Goal: Task Accomplishment & Management: Manage account settings

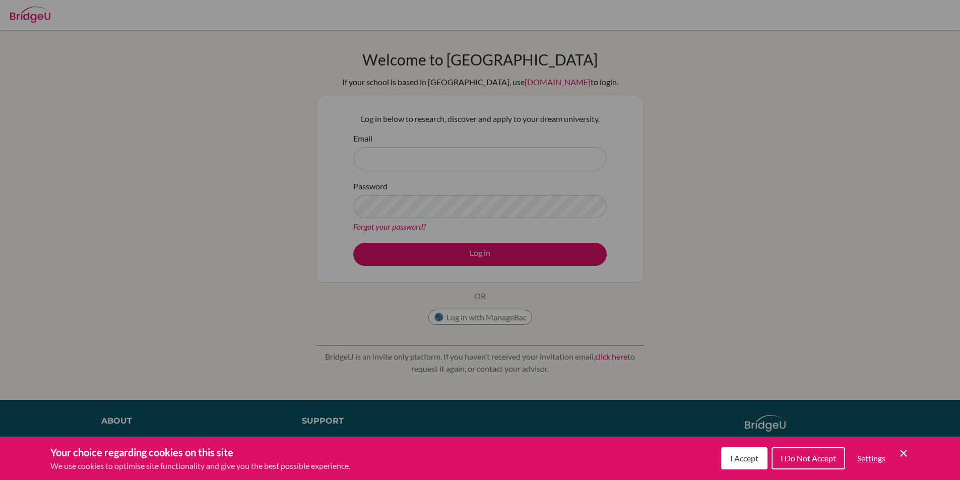
click at [724, 449] on button "I Accept" at bounding box center [744, 458] width 46 height 22
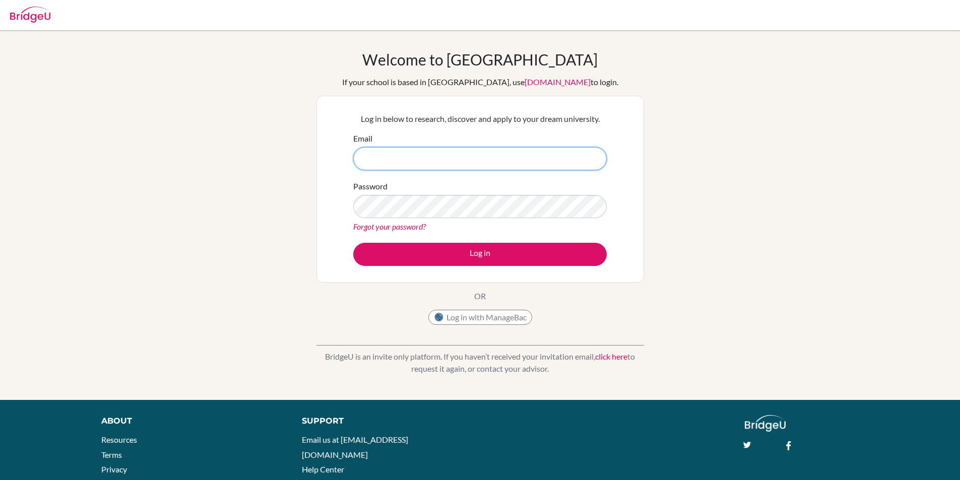
click at [492, 164] on input "Email" at bounding box center [479, 158] width 253 height 23
type input "[EMAIL_ADDRESS][DOMAIN_NAME]"
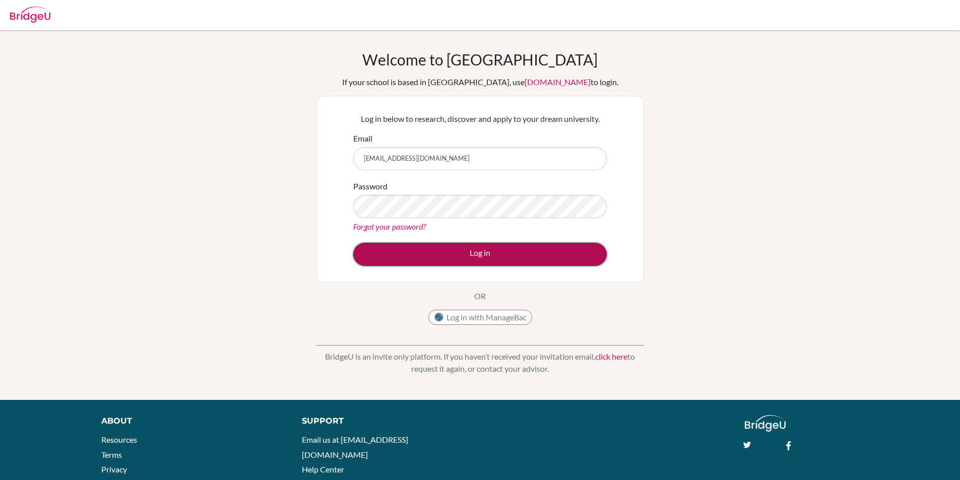
click at [456, 245] on button "Log in" at bounding box center [479, 254] width 253 height 23
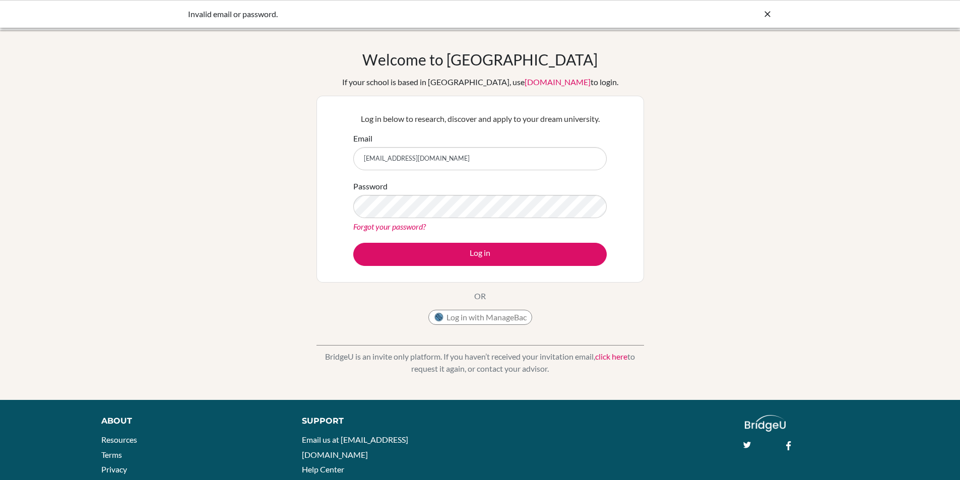
click at [408, 226] on link "Forgot your password?" at bounding box center [389, 227] width 73 height 10
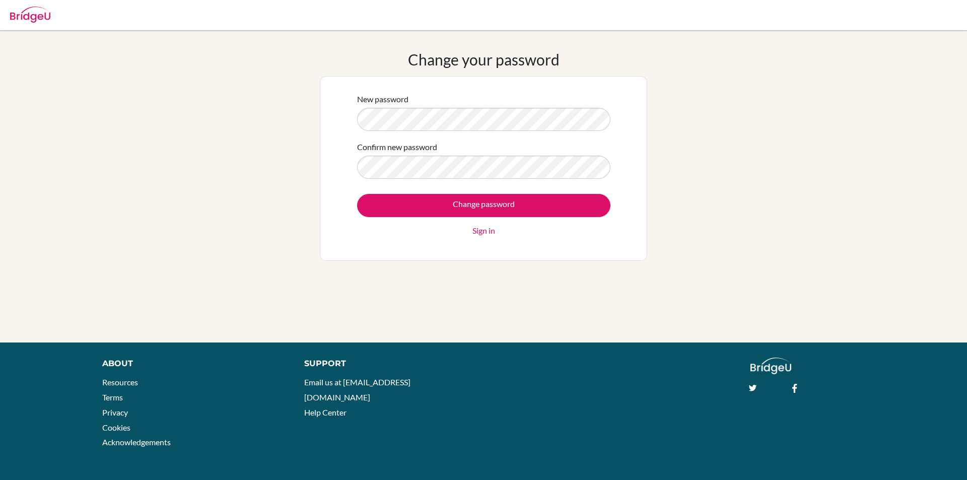
click at [357, 194] on input "Change password" at bounding box center [483, 205] width 253 height 23
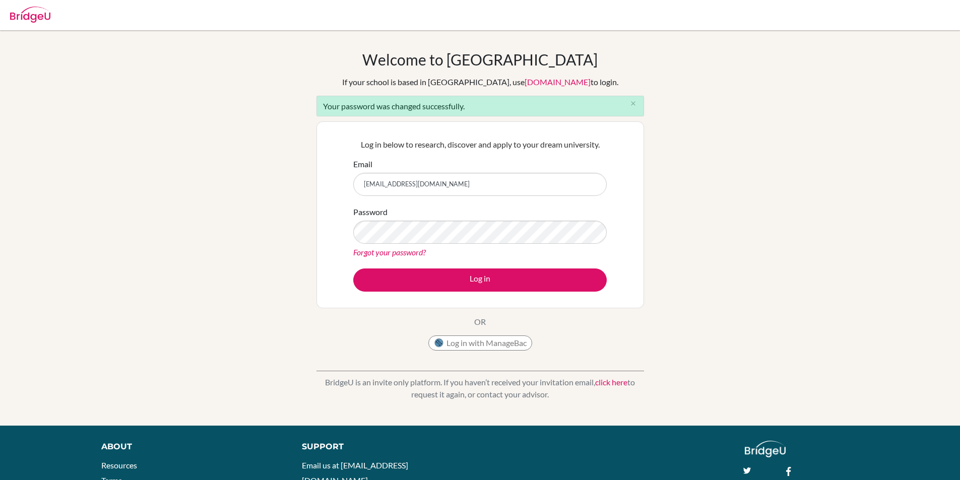
click at [353, 268] on button "Log in" at bounding box center [479, 279] width 253 height 23
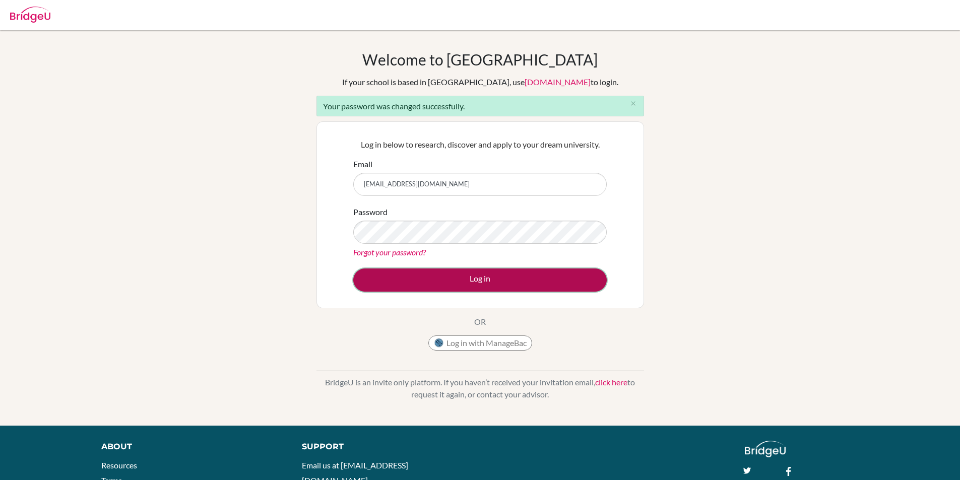
click at [499, 269] on button "Log in" at bounding box center [479, 279] width 253 height 23
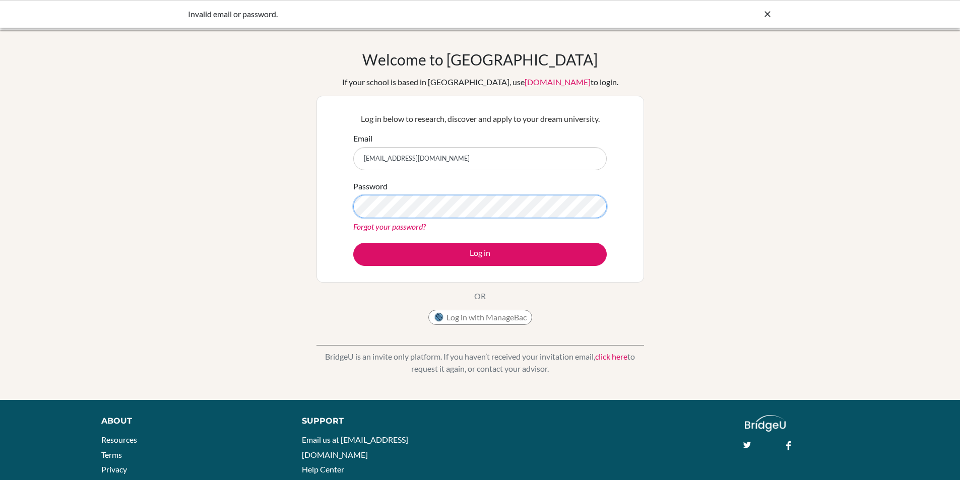
click at [180, 236] on div "Welcome to [GEOGRAPHIC_DATA] If your school is based in [GEOGRAPHIC_DATA], use …" at bounding box center [480, 214] width 960 height 329
click at [353, 243] on button "Log in" at bounding box center [479, 254] width 253 height 23
click at [218, 263] on div "Welcome to [GEOGRAPHIC_DATA] If your school is based in [GEOGRAPHIC_DATA], use …" at bounding box center [480, 214] width 960 height 329
click at [353, 243] on button "Log in" at bounding box center [479, 254] width 253 height 23
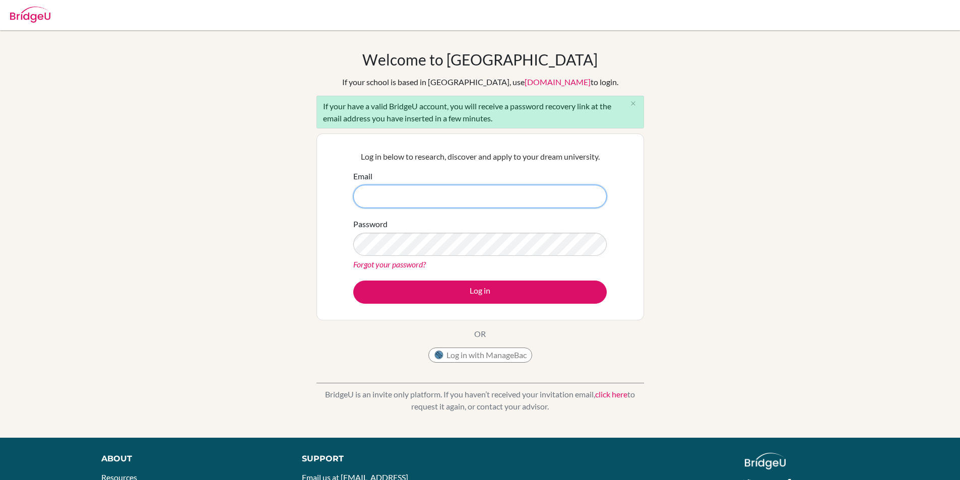
type input "[EMAIL_ADDRESS][DOMAIN_NAME]"
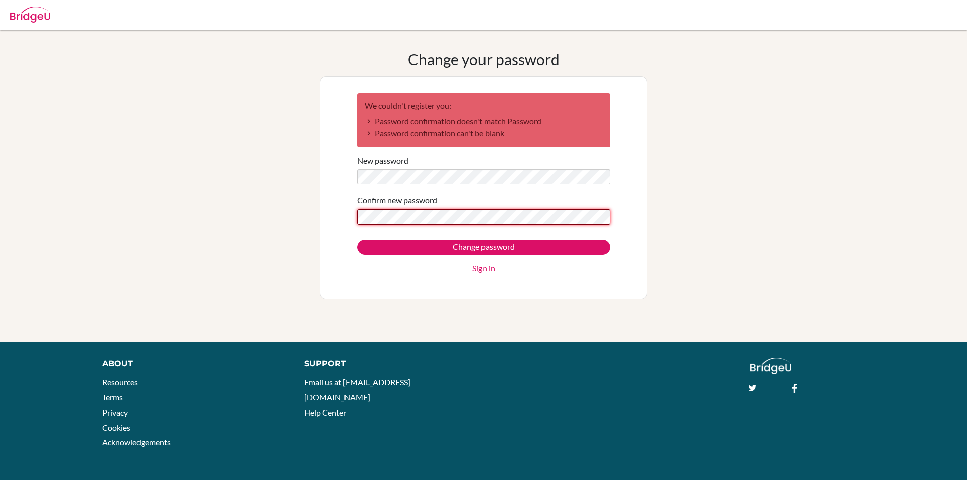
click at [357, 240] on input "Change password" at bounding box center [483, 247] width 253 height 15
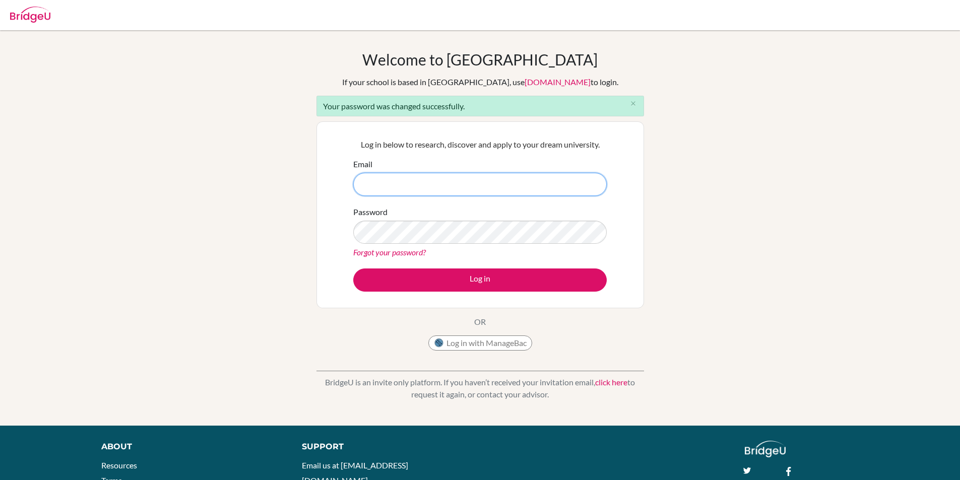
type input "[EMAIL_ADDRESS][DOMAIN_NAME]"
click at [330, 240] on div "Log in below to research, discover and apply to your dream university. Email [E…" at bounding box center [479, 214] width 327 height 187
click at [353, 268] on button "Log in" at bounding box center [479, 279] width 253 height 23
